Goal: Task Accomplishment & Management: Manage account settings

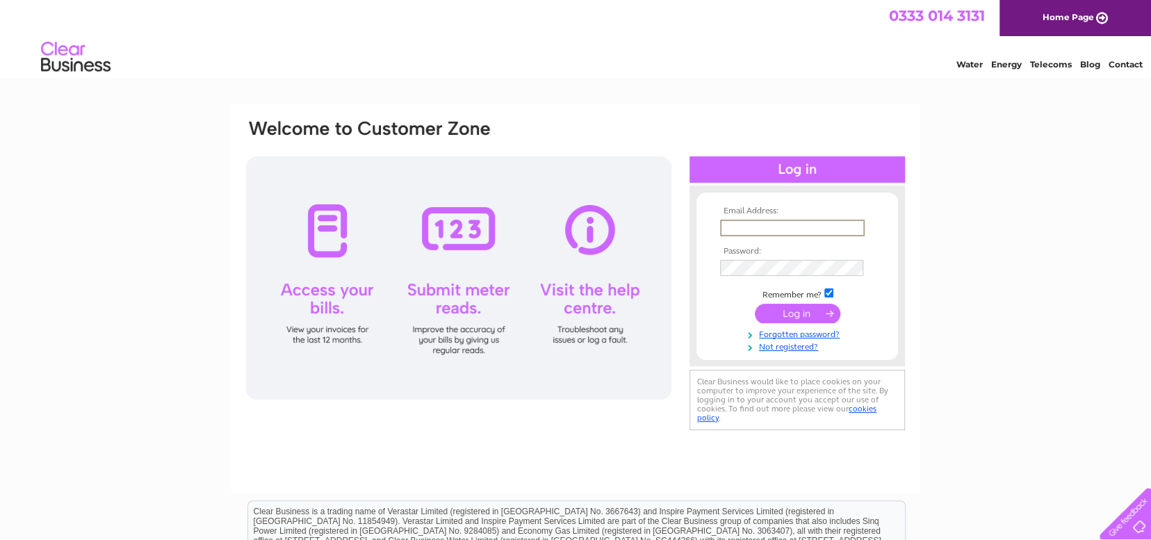
click at [799, 225] on input "text" at bounding box center [792, 228] width 145 height 17
click at [774, 229] on input "[EMAIL_ADDRESS][DOMAIN_NAME]" at bounding box center [792, 228] width 145 height 17
type input "[EMAIL_ADDRESS][DOMAIN_NAME]"
click at [811, 310] on input "submit" at bounding box center [797, 311] width 85 height 19
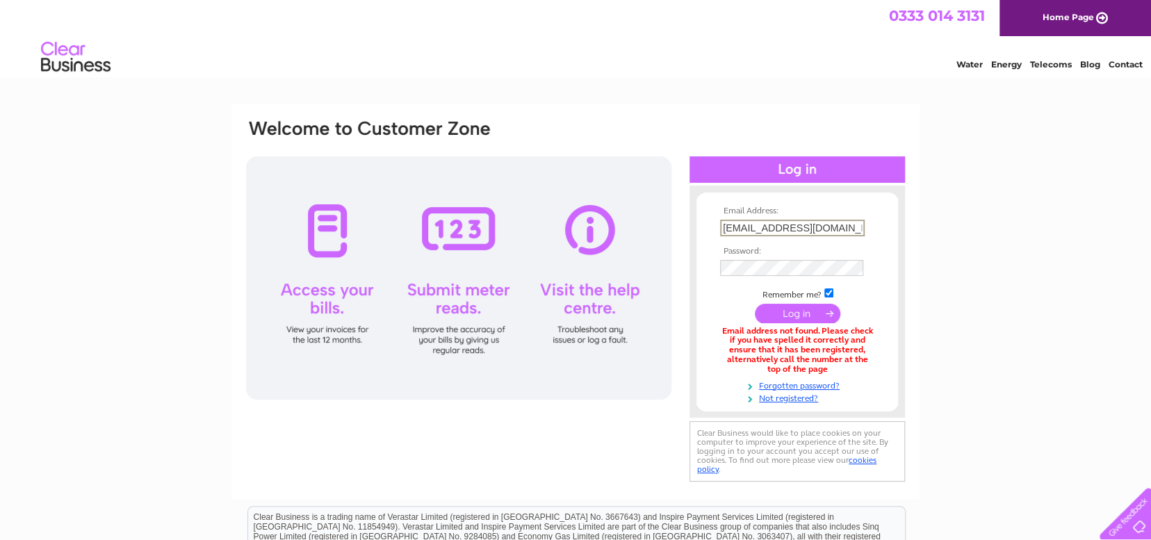
click at [778, 225] on input "[EMAIL_ADDRESS][DOMAIN_NAME]" at bounding box center [792, 228] width 145 height 17
type input "nigelcorby7@gmail.com"
click at [799, 316] on input "submit" at bounding box center [797, 311] width 85 height 19
drag, startPoint x: 842, startPoint y: 227, endPoint x: 697, endPoint y: 226, distance: 144.6
click at [697, 226] on form "Email Address: nigelcorby7@gmail.com Password:" at bounding box center [798, 304] width 202 height 197
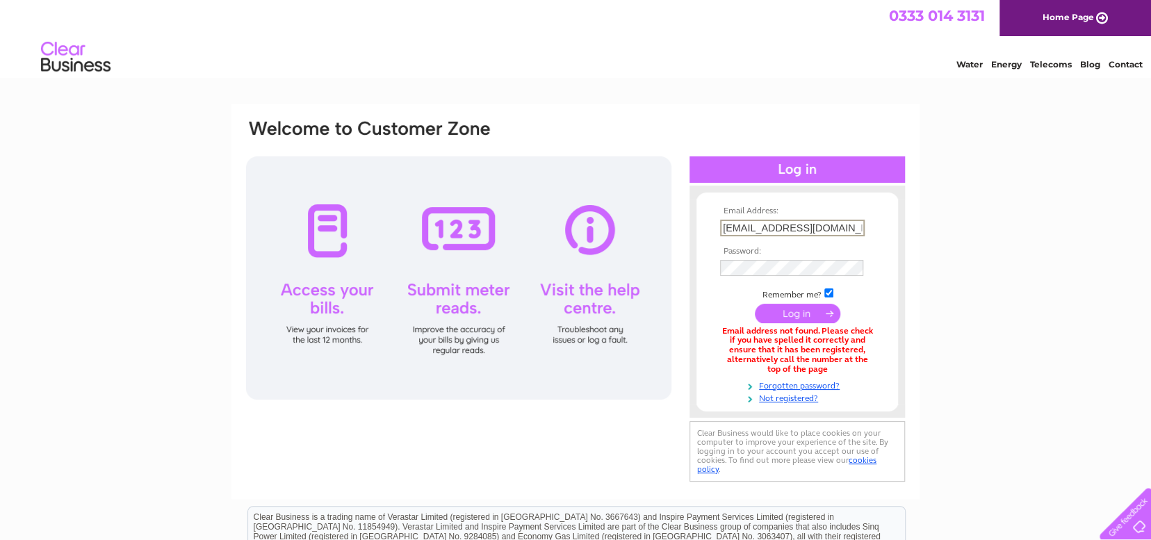
type input "nigel.corby1@ntlworld.com"
click at [795, 313] on input "submit" at bounding box center [797, 311] width 85 height 19
click at [815, 312] on input "submit" at bounding box center [797, 311] width 85 height 19
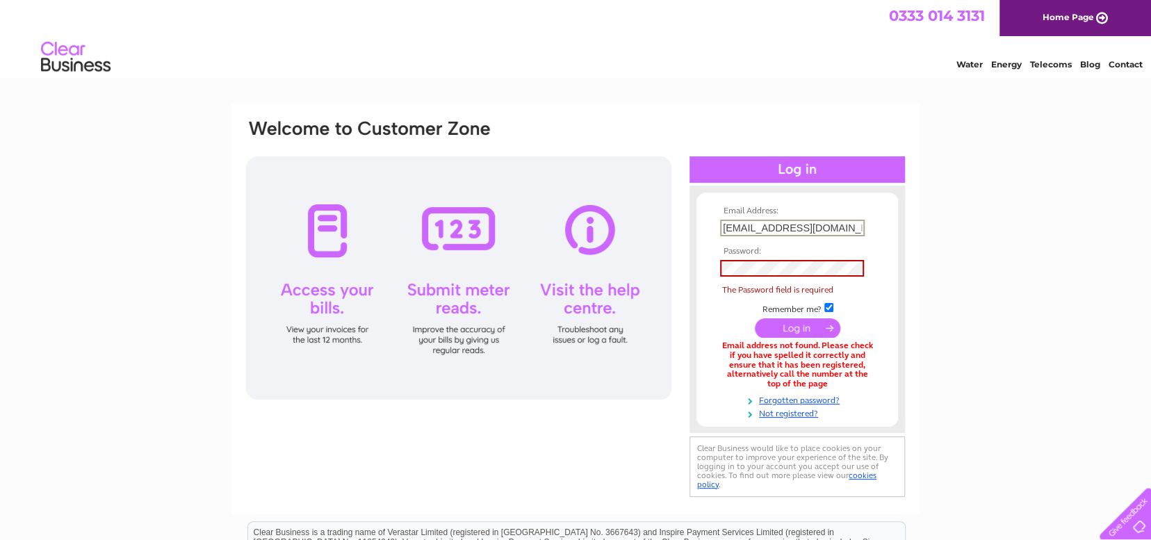
drag, startPoint x: 850, startPoint y: 229, endPoint x: 644, endPoint y: 229, distance: 206.5
click at [644, 229] on div "Email Address: nigel.corby1@ntlworld.com Password: The Password field is requir…" at bounding box center [576, 309] width 662 height 382
click at [1004, 220] on div "Email Address: Password:" at bounding box center [575, 428] width 1151 height 648
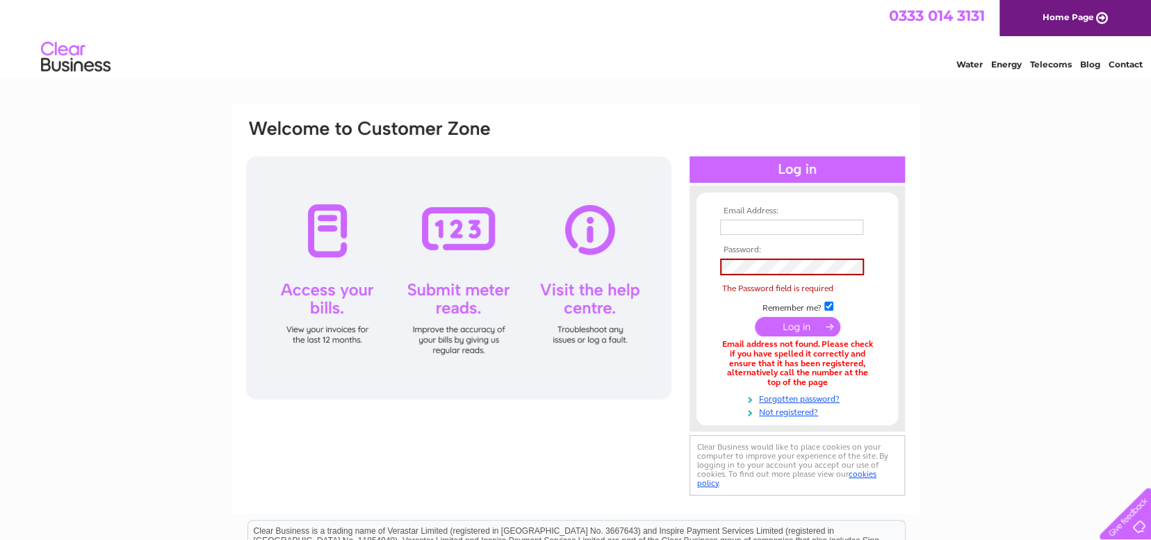
drag, startPoint x: 995, startPoint y: 221, endPoint x: 665, endPoint y: 221, distance: 330.9
click at [984, 221] on div "Email Address: Password:" at bounding box center [575, 427] width 1151 height 646
click at [742, 225] on input "text" at bounding box center [792, 228] width 145 height 17
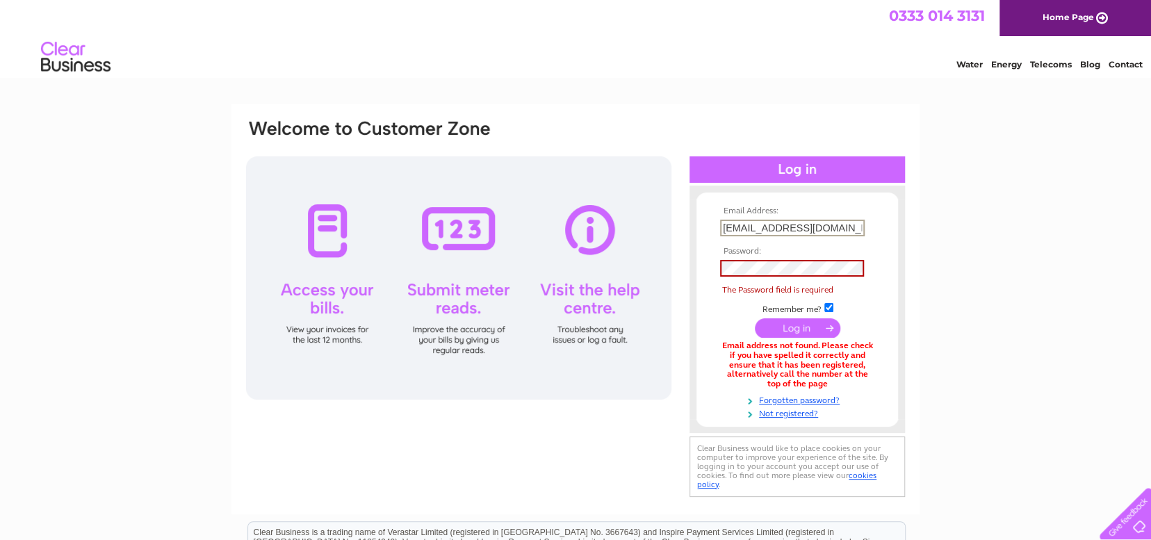
click at [774, 227] on input "nigelcorby7@gmail.com" at bounding box center [792, 228] width 145 height 17
type input "[EMAIL_ADDRESS][DOMAIN_NAME]"
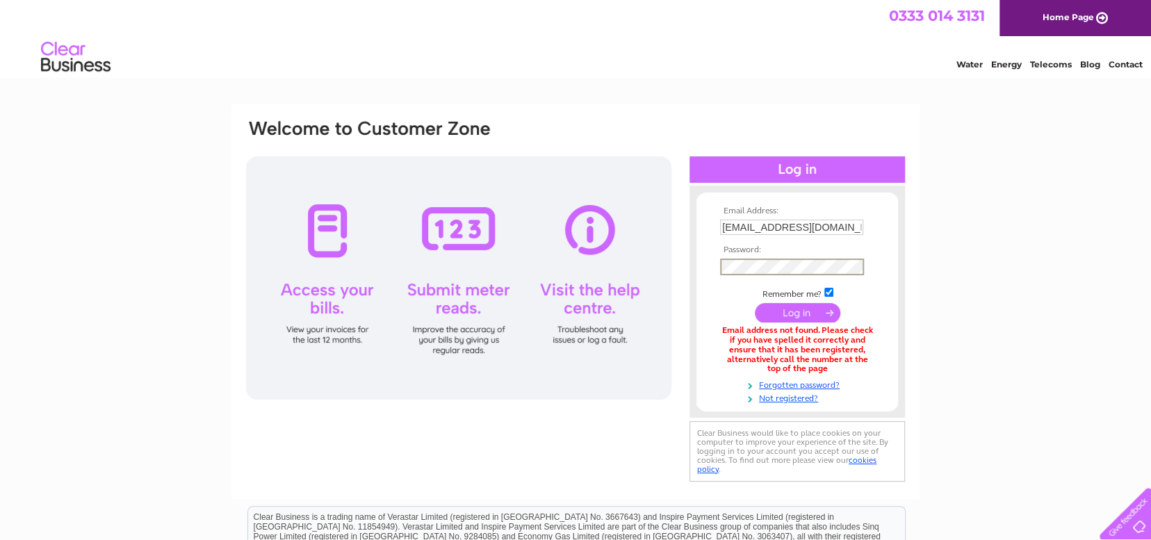
click at [792, 311] on input "submit" at bounding box center [797, 312] width 85 height 19
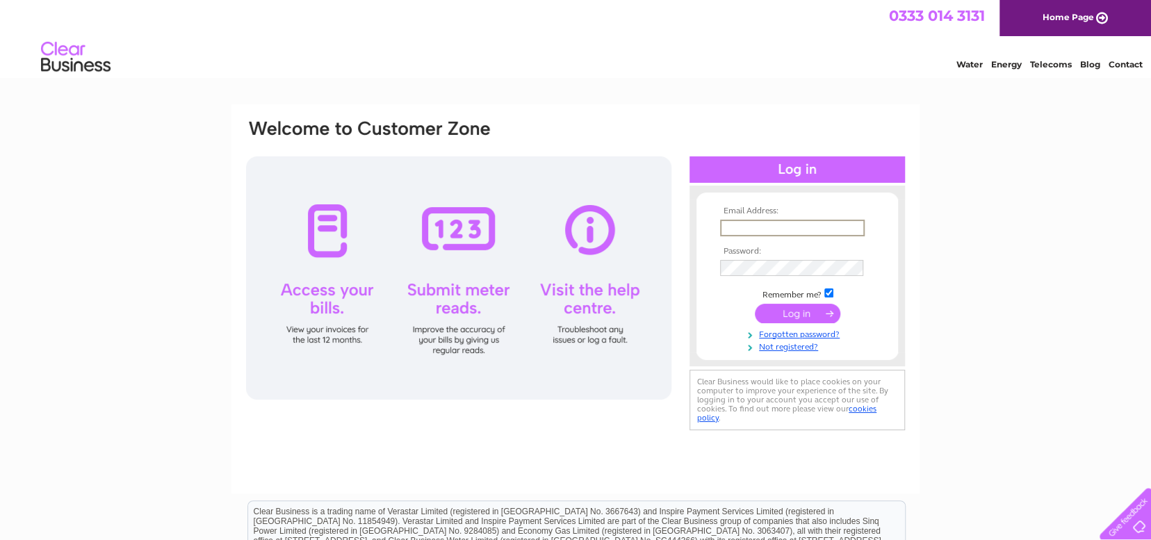
click at [744, 226] on input "text" at bounding box center [792, 228] width 145 height 17
click at [983, 215] on div "Email Address: Password:" at bounding box center [575, 417] width 1151 height 627
click at [760, 231] on input "text" at bounding box center [792, 228] width 145 height 17
click at [747, 228] on input "text" at bounding box center [792, 228] width 145 height 17
click at [732, 229] on input "text" at bounding box center [792, 228] width 145 height 17
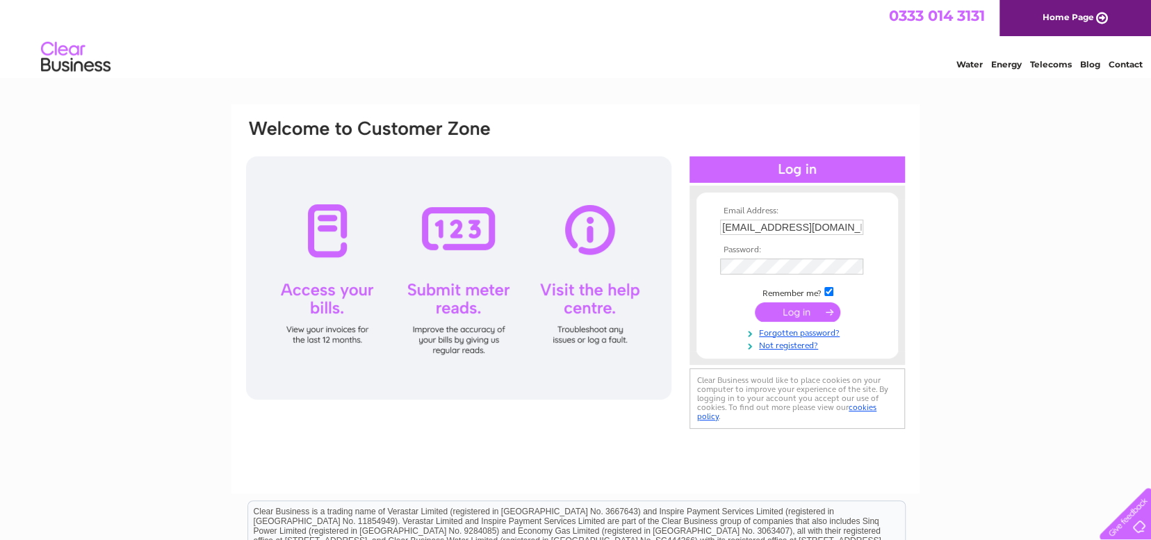
click at [878, 243] on form "Email Address: [EMAIL_ADDRESS][DOMAIN_NAME] Password:" at bounding box center [798, 278] width 202 height 145
click at [762, 224] on input "[EMAIL_ADDRESS][DOMAIN_NAME]" at bounding box center [792, 228] width 145 height 17
type input "[EMAIL_ADDRESS][DOMAIN_NAME]"
click at [781, 333] on link "Forgotten password?" at bounding box center [799, 332] width 158 height 13
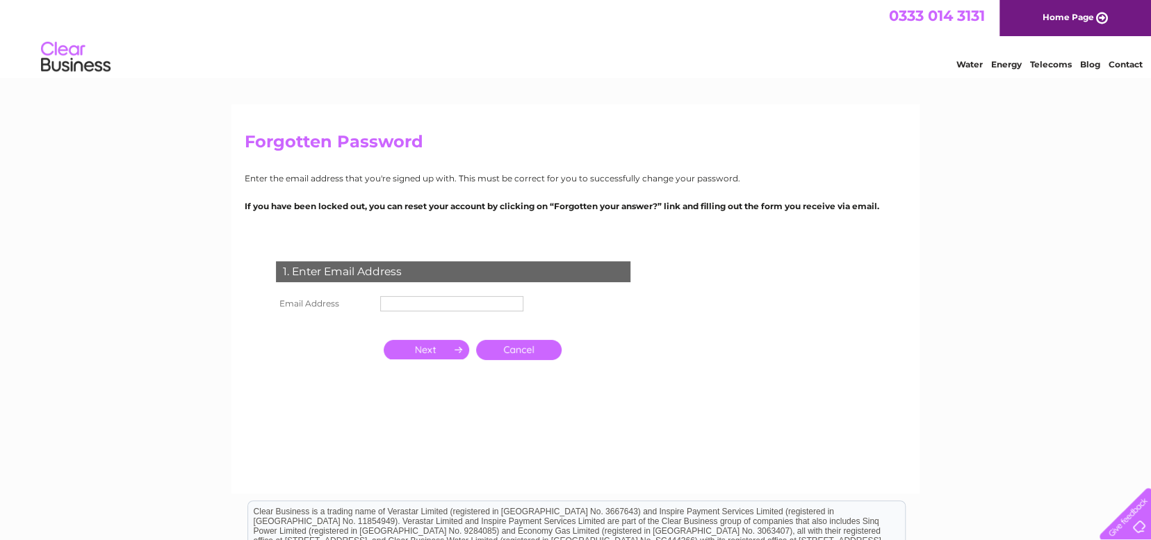
click at [418, 309] on input "text" at bounding box center [451, 303] width 143 height 15
type input "nigelcorby61@gmail.com"
click at [439, 357] on input "button" at bounding box center [426, 349] width 85 height 19
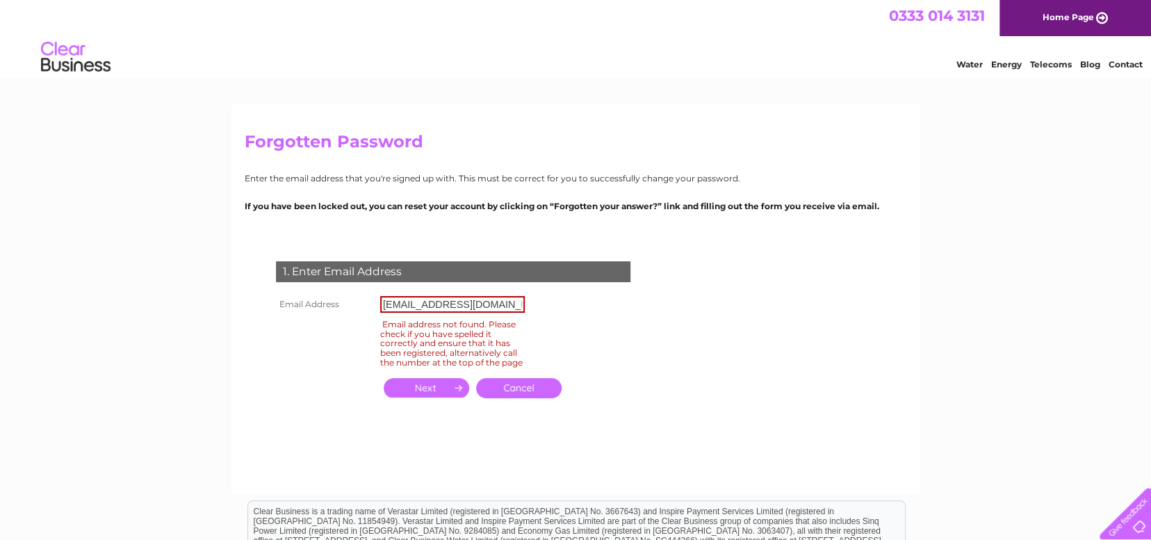
click at [667, 341] on form "1. Enter Email Address Email Address nigelcorby61@gmail.com Email address not f…" at bounding box center [576, 345] width 662 height 222
click at [612, 313] on div "1. Enter Email Address Email Address nigelcorby61@gmail.com Email address not f…" at bounding box center [456, 337] width 423 height 181
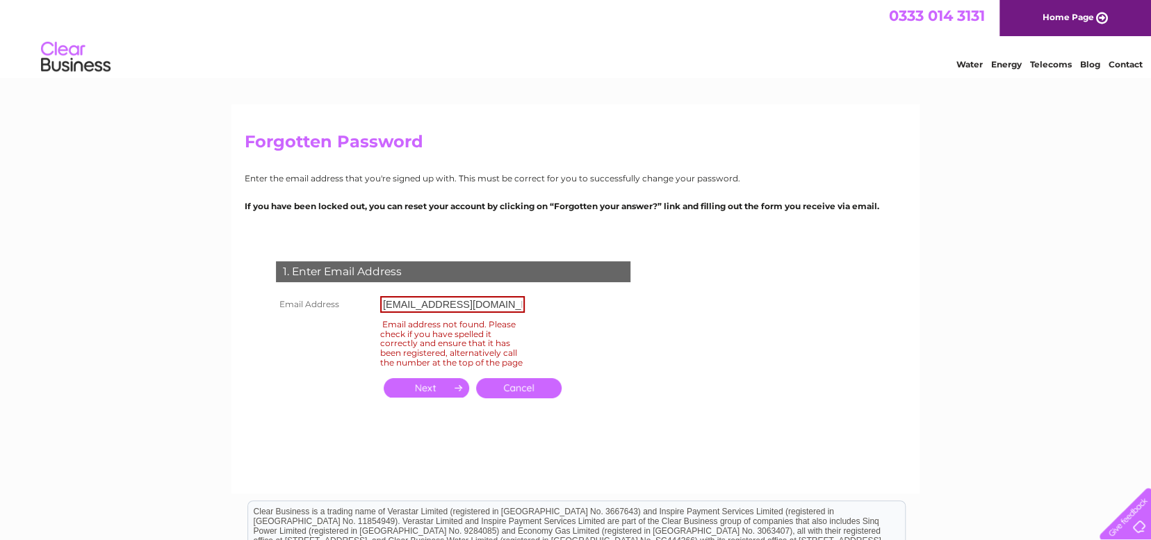
click at [612, 313] on div "1. Enter Email Address Email Address nigelcorby61@gmail.com Email address not f…" at bounding box center [456, 337] width 423 height 181
click at [398, 367] on div "Email address not found. Please check if you have spelled it correctly and ensu…" at bounding box center [452, 343] width 145 height 53
click at [617, 295] on div "1. Enter Email Address Email Address nigelcorby61@gmail.com Email address not f…" at bounding box center [456, 337] width 423 height 181
